Goal: Task Accomplishment & Management: Use online tool/utility

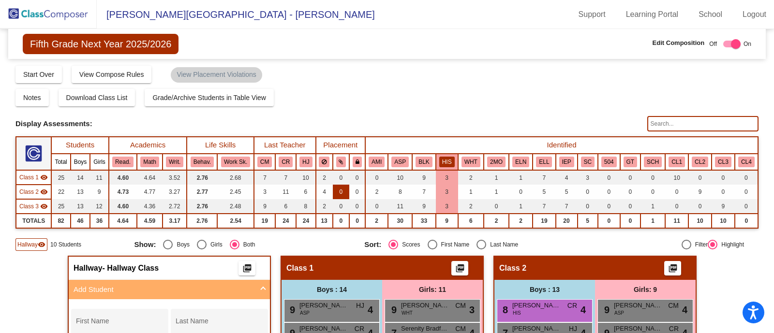
scroll to position [87, 0]
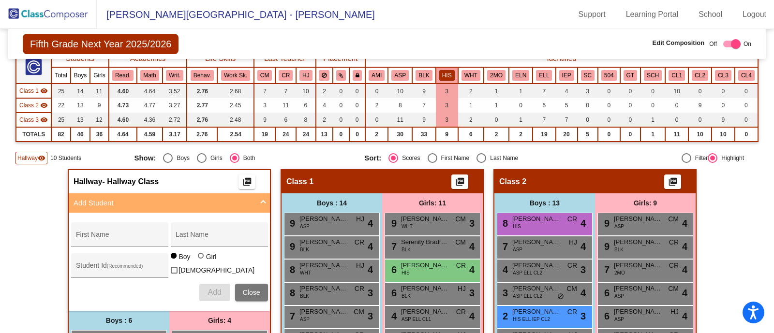
click at [58, 12] on img at bounding box center [48, 14] width 97 height 29
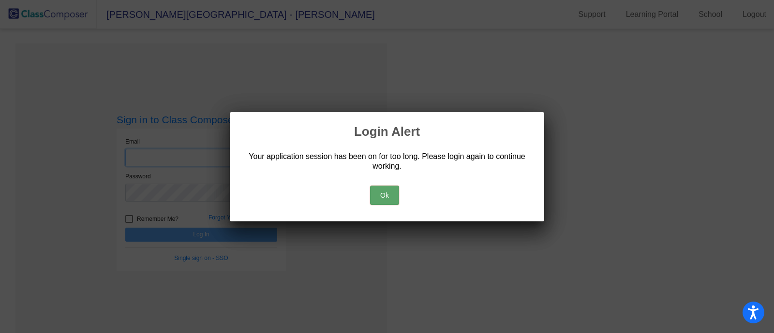
type input "[EMAIL_ADDRESS][DOMAIN_NAME]"
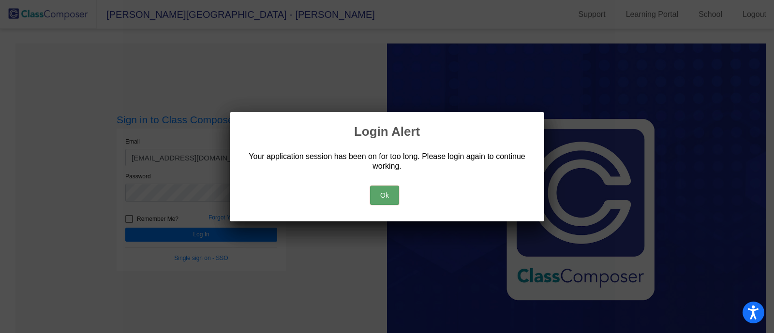
click at [380, 191] on button "Ok" at bounding box center [384, 195] width 29 height 19
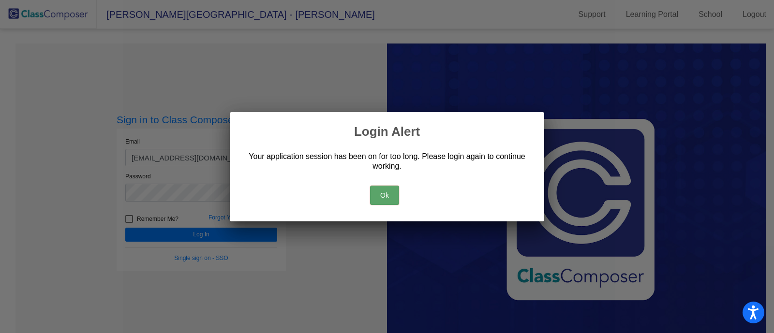
click at [380, 190] on button "Ok" at bounding box center [384, 195] width 29 height 19
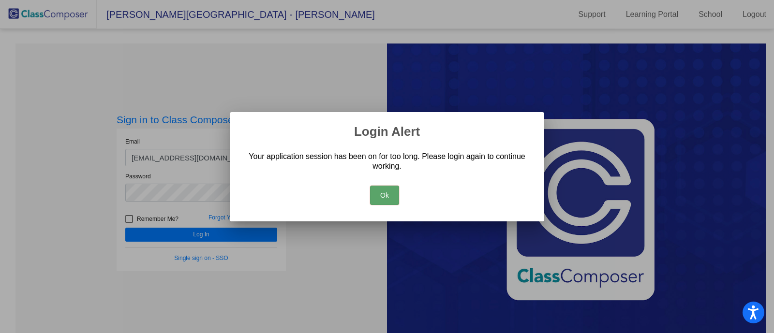
click at [380, 190] on button "Ok" at bounding box center [384, 195] width 29 height 19
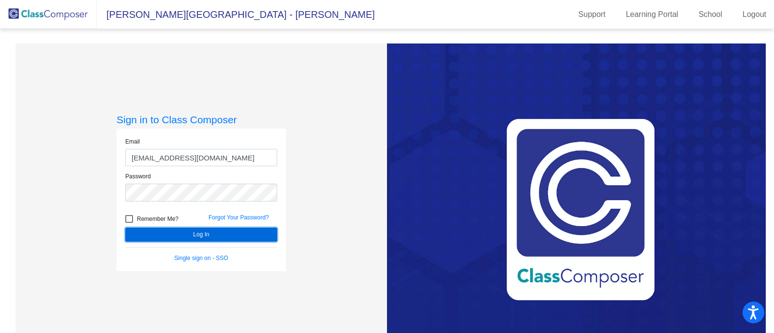
click at [202, 233] on button "Log In" at bounding box center [201, 235] width 152 height 14
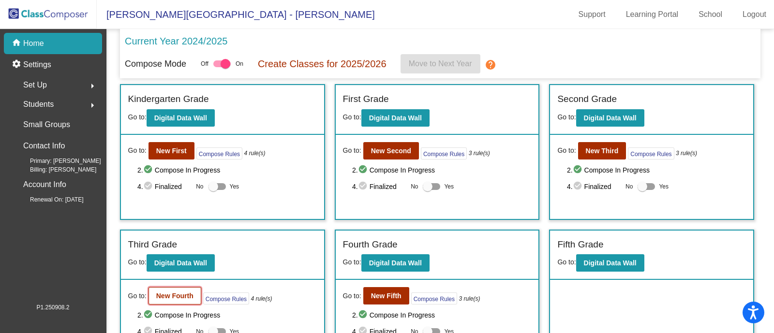
click at [173, 292] on b "New Fourth" at bounding box center [174, 296] width 37 height 8
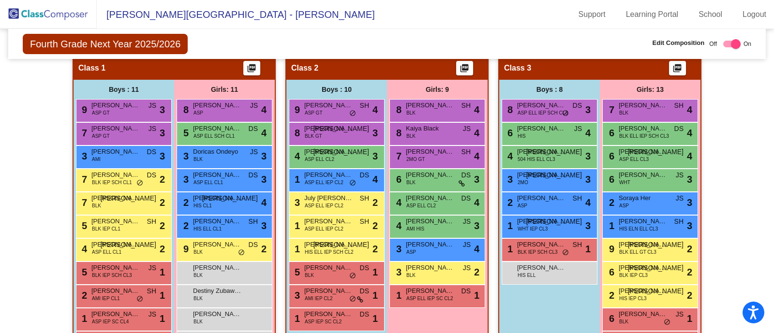
scroll to position [240, 0]
